Goal: Task Accomplishment & Management: Manage account settings

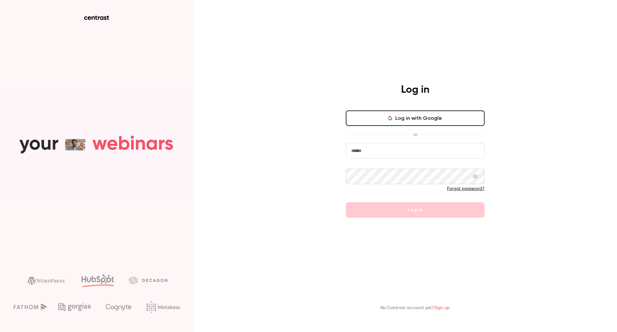
click at [373, 154] on input "email" at bounding box center [415, 150] width 139 height 15
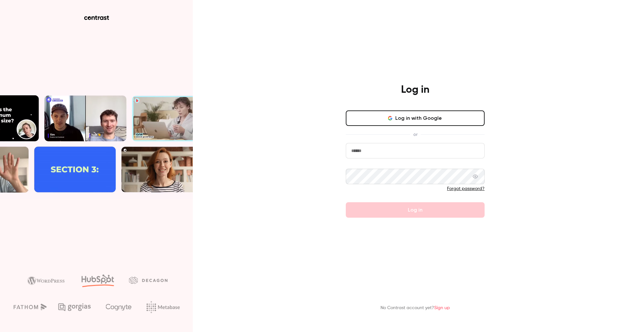
click at [384, 153] on input "email" at bounding box center [415, 150] width 139 height 15
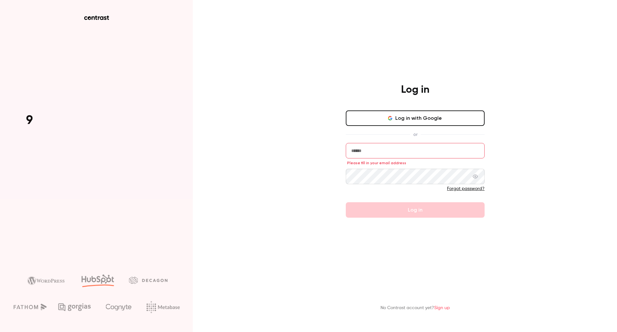
click at [300, 137] on div "Log in Log in with Google or Please fill in your email address Forgot password?…" at bounding box center [308, 166] width 617 height 332
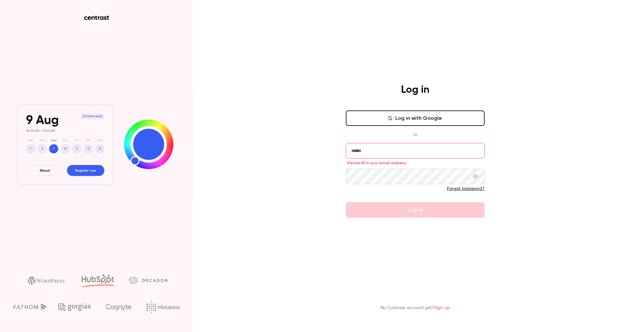
click at [366, 151] on input "email" at bounding box center [415, 150] width 139 height 15
type input "**********"
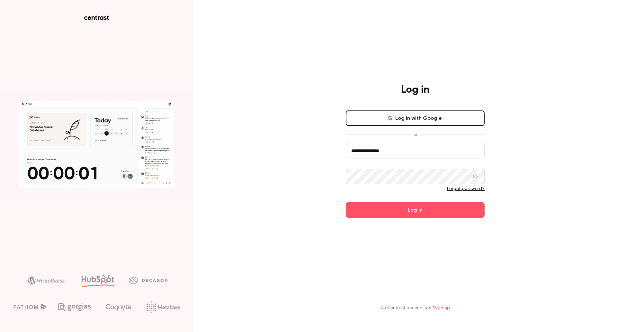
click at [434, 206] on button "Log in" at bounding box center [415, 209] width 139 height 15
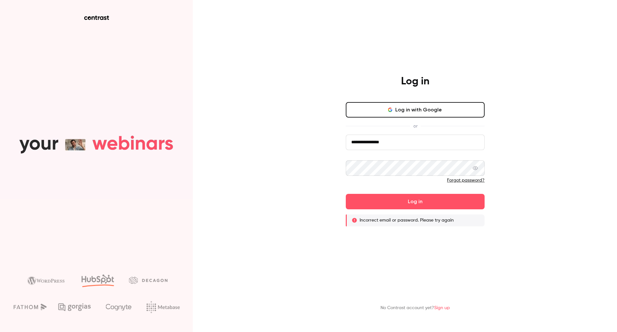
click at [466, 178] on link "Forgot password?" at bounding box center [466, 180] width 38 height 5
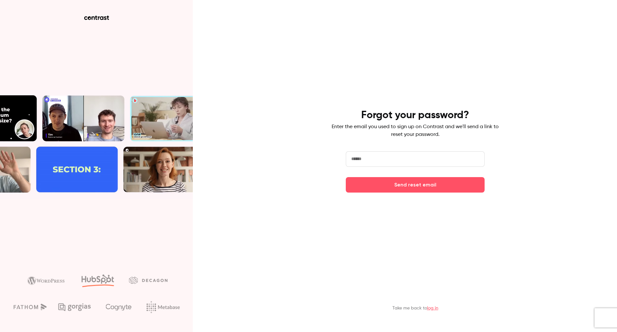
click at [403, 158] on input "email" at bounding box center [415, 158] width 139 height 15
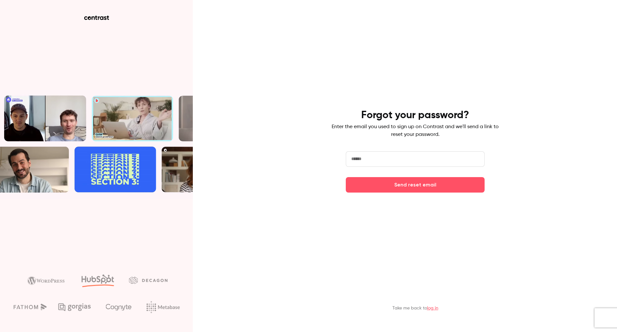
type input "**********"
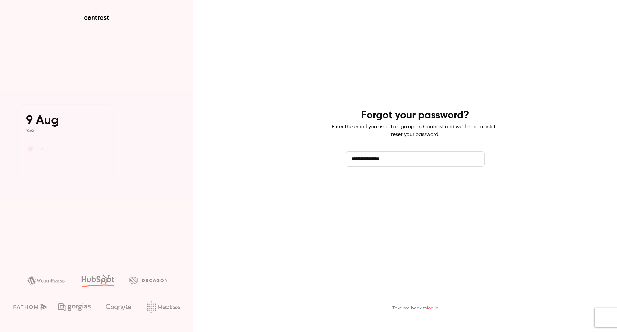
click at [381, 185] on button "Send reset email" at bounding box center [415, 184] width 139 height 15
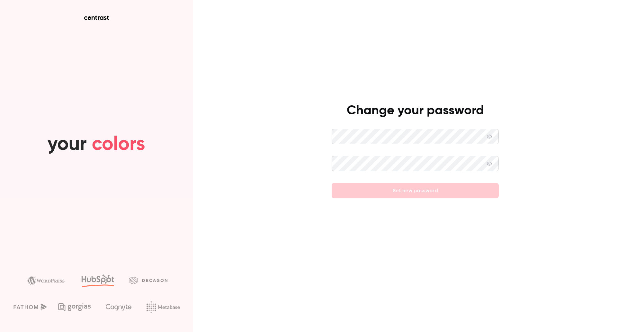
click at [330, 141] on div "Change your password Set new password" at bounding box center [308, 166] width 617 height 332
click at [329, 138] on div "Change your password Set new password" at bounding box center [308, 166] width 617 height 332
click at [330, 136] on div "Change your password Required Set new password" at bounding box center [308, 166] width 617 height 332
click at [491, 141] on span at bounding box center [489, 136] width 5 height 15
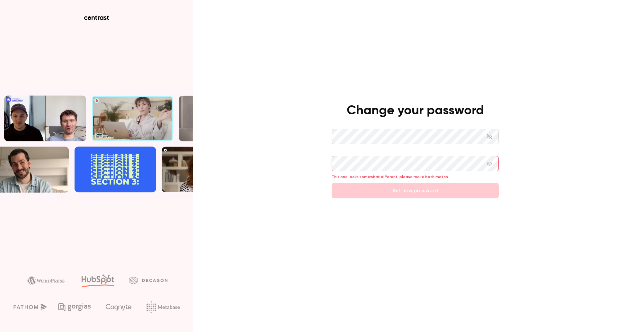
click at [329, 136] on div "Change your password This one looks somewhat different, please make both match.…" at bounding box center [308, 166] width 617 height 332
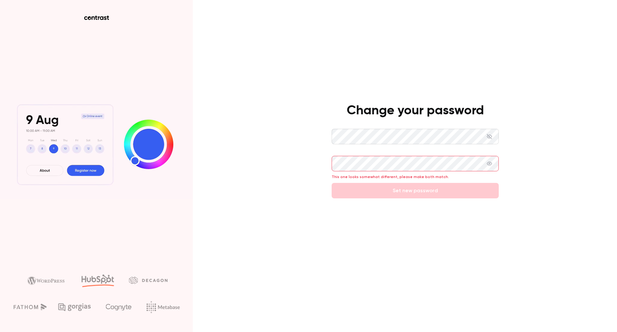
click at [325, 159] on div "Change your password This one looks somewhat different, please make both match.…" at bounding box center [308, 166] width 617 height 332
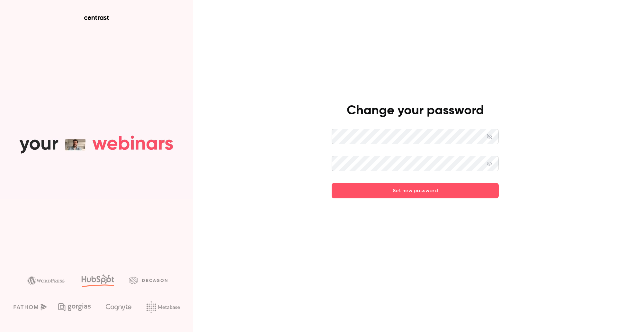
click at [322, 144] on div "Change your password Set new password" at bounding box center [308, 166] width 617 height 332
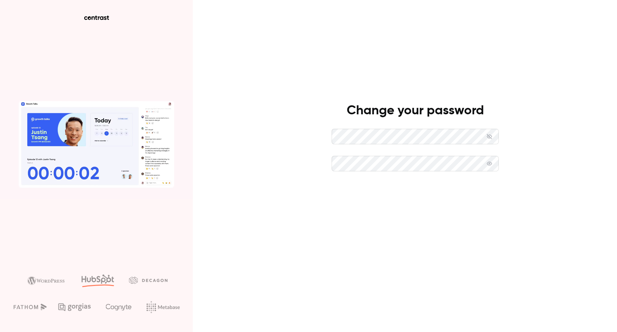
click at [382, 188] on button "Set new password" at bounding box center [415, 190] width 167 height 15
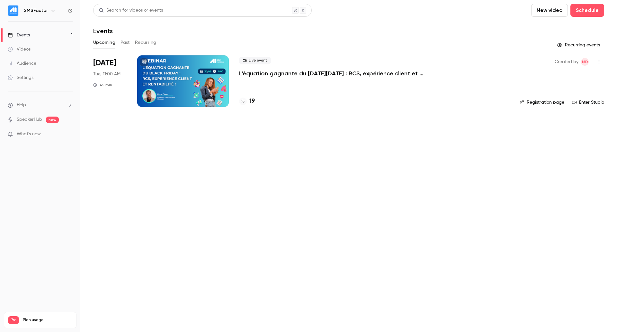
drag, startPoint x: 153, startPoint y: 258, endPoint x: 154, endPoint y: 251, distance: 7.5
click at [153, 258] on main "Search for videos or events New video Schedule Events Upcoming Past Recurring R…" at bounding box center [348, 166] width 537 height 332
click at [200, 70] on div at bounding box center [183, 80] width 92 height 51
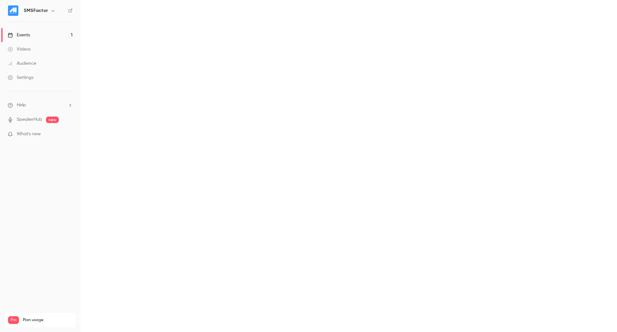
click at [200, 70] on main at bounding box center [348, 166] width 537 height 332
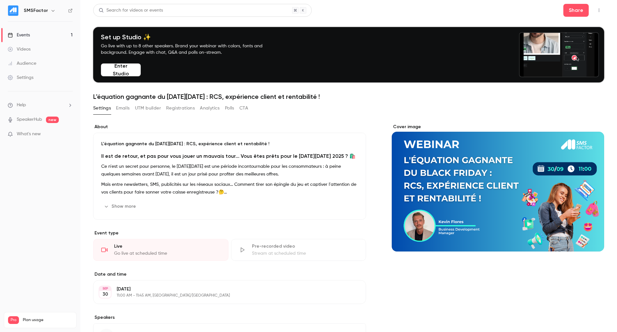
click at [146, 106] on button "UTM builder" at bounding box center [148, 108] width 26 height 10
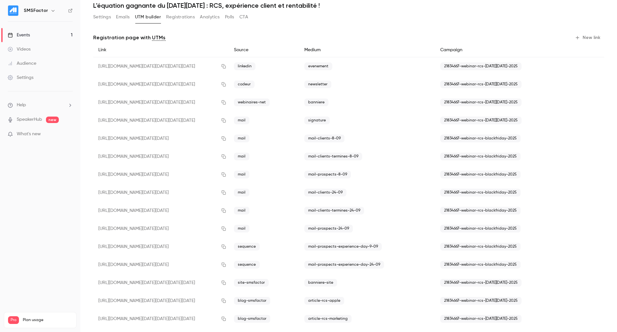
scroll to position [137, 0]
